Goal: Transaction & Acquisition: Register for event/course

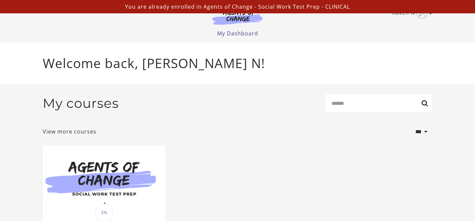
click at [242, 26] on section at bounding box center [238, 18] width 64 height 19
click at [242, 35] on link "My Dashboard" at bounding box center [237, 33] width 41 height 7
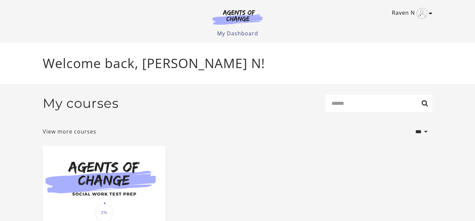
click at [421, 14] on img "Toggle menu" at bounding box center [422, 13] width 11 height 11
click at [395, 46] on link "Sign Out" at bounding box center [404, 46] width 59 height 11
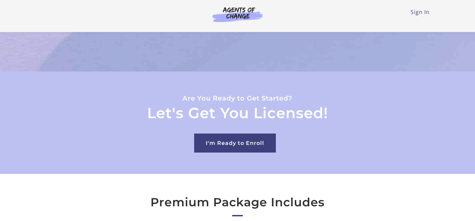
scroll to position [1867, 0]
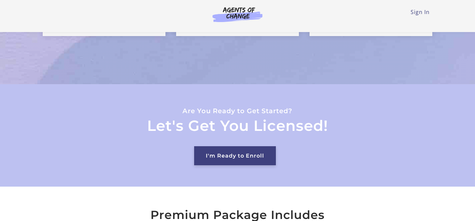
click at [258, 146] on link "I'm Ready to Enroll" at bounding box center [235, 155] width 82 height 19
